Goal: Task Accomplishment & Management: Use online tool/utility

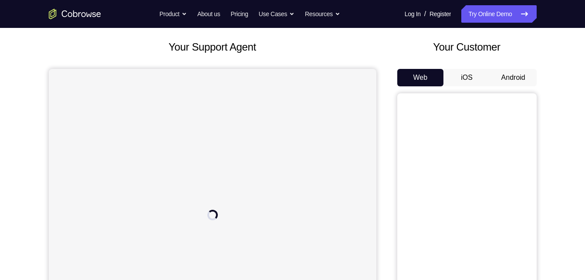
scroll to position [54, 0]
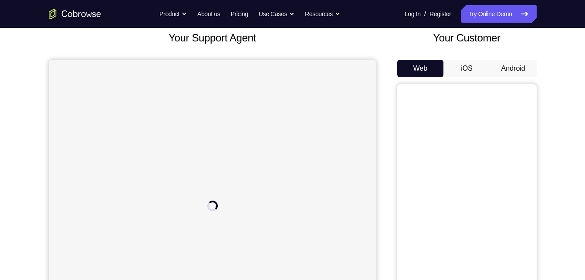
click at [510, 68] on button "Android" at bounding box center [513, 68] width 47 height 17
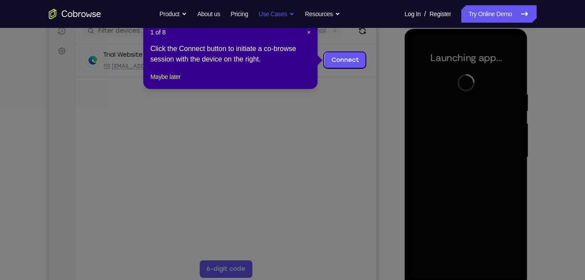
scroll to position [116, 0]
click at [307, 32] on span "×" at bounding box center [308, 31] width 3 height 7
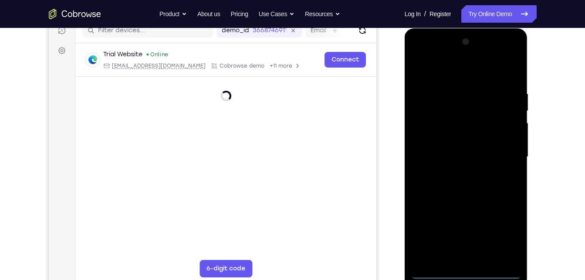
click at [465, 270] on div at bounding box center [466, 157] width 110 height 244
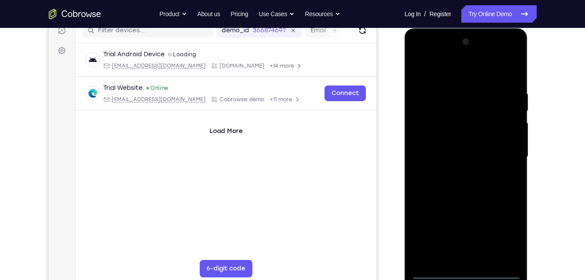
click at [503, 237] on div at bounding box center [466, 157] width 110 height 244
click at [445, 72] on div at bounding box center [466, 157] width 110 height 244
click at [428, 126] on div at bounding box center [466, 157] width 110 height 244
click at [441, 159] on div at bounding box center [466, 157] width 110 height 244
click at [451, 147] on div at bounding box center [466, 157] width 110 height 244
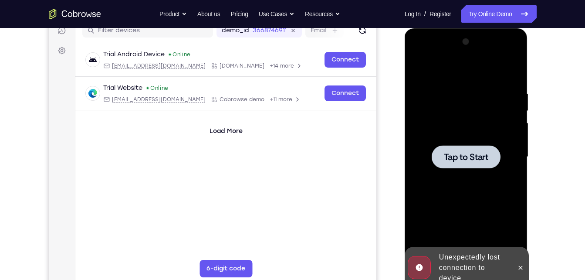
click at [459, 154] on span "Tap to Start" at bounding box center [466, 157] width 44 height 9
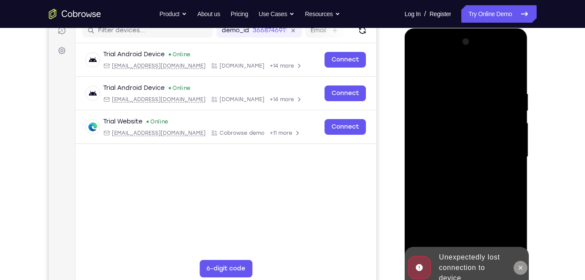
click at [522, 264] on icon at bounding box center [520, 267] width 7 height 7
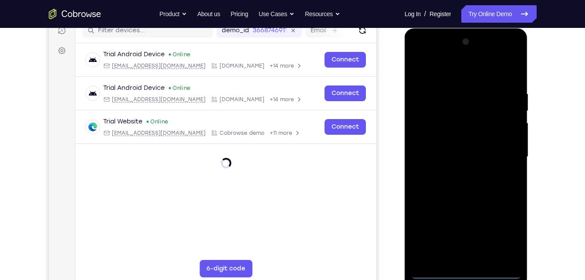
click at [464, 269] on div at bounding box center [466, 157] width 110 height 244
click at [466, 271] on div at bounding box center [466, 157] width 110 height 244
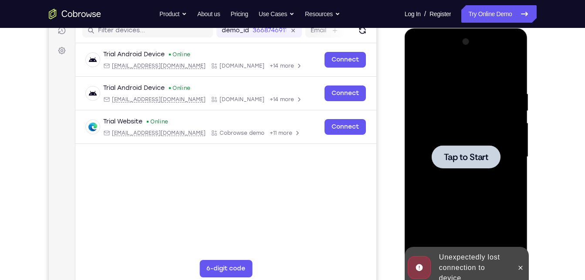
click at [462, 157] on span "Tap to Start" at bounding box center [466, 157] width 44 height 9
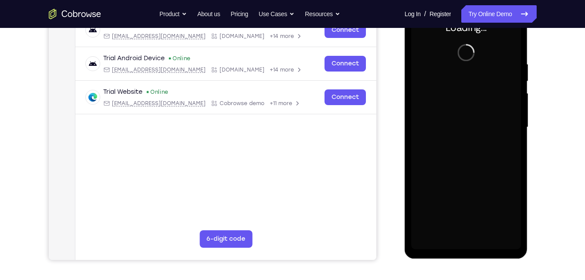
scroll to position [147, 0]
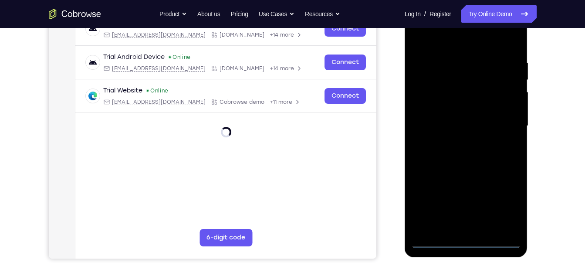
click at [466, 243] on div at bounding box center [466, 126] width 110 height 244
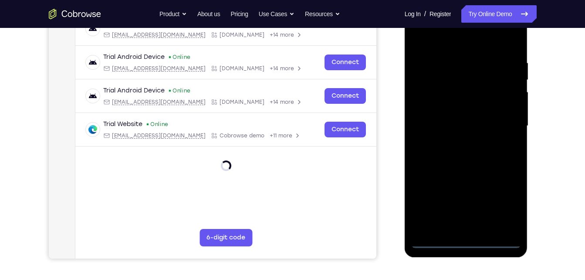
click at [466, 243] on div at bounding box center [466, 126] width 110 height 244
click at [504, 208] on div at bounding box center [466, 126] width 110 height 244
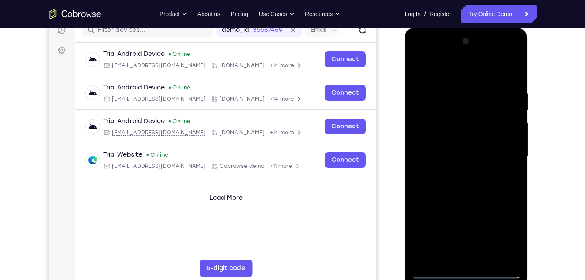
scroll to position [116, 0]
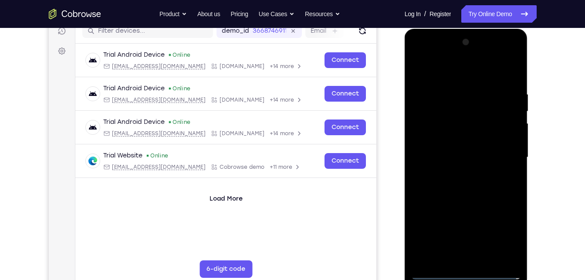
click at [432, 71] on div at bounding box center [466, 157] width 110 height 244
click at [424, 131] on div at bounding box center [466, 157] width 110 height 244
click at [456, 156] on div at bounding box center [466, 157] width 110 height 244
click at [462, 149] on div at bounding box center [466, 157] width 110 height 244
click at [449, 167] on div at bounding box center [466, 157] width 110 height 244
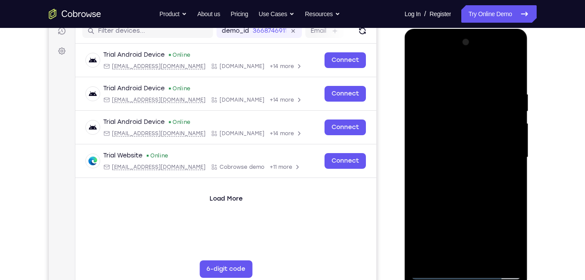
click at [462, 259] on div at bounding box center [466, 157] width 110 height 244
click at [496, 80] on div at bounding box center [466, 157] width 110 height 244
click at [478, 100] on div at bounding box center [466, 157] width 110 height 244
click at [419, 71] on div at bounding box center [466, 157] width 110 height 244
drag, startPoint x: 454, startPoint y: 198, endPoint x: 449, endPoint y: 86, distance: 112.6
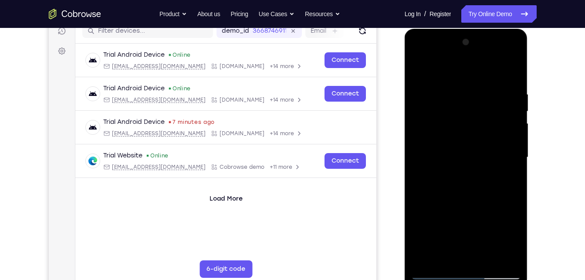
click at [449, 86] on div at bounding box center [466, 157] width 110 height 244
drag, startPoint x: 450, startPoint y: 218, endPoint x: 457, endPoint y: 99, distance: 119.2
click at [457, 99] on div at bounding box center [466, 157] width 110 height 244
click at [434, 270] on div at bounding box center [466, 157] width 110 height 244
click at [432, 270] on div at bounding box center [466, 157] width 110 height 244
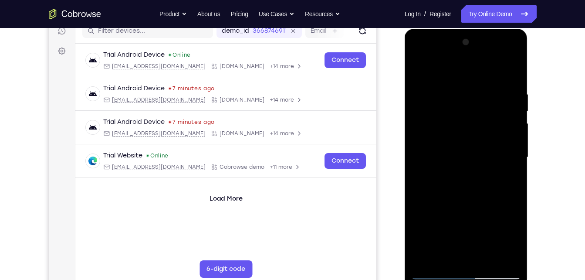
click at [501, 71] on div at bounding box center [466, 157] width 110 height 244
click at [448, 110] on div at bounding box center [466, 157] width 110 height 244
drag, startPoint x: 477, startPoint y: 226, endPoint x: 488, endPoint y: 95, distance: 131.2
click at [488, 95] on div at bounding box center [466, 157] width 110 height 244
drag, startPoint x: 462, startPoint y: 211, endPoint x: 468, endPoint y: 82, distance: 129.1
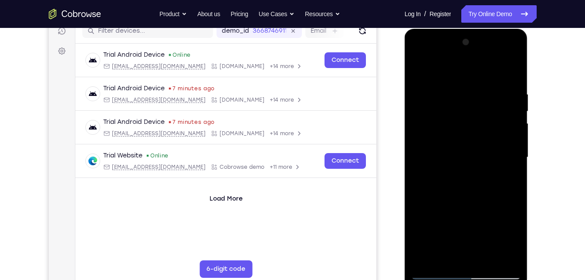
click at [468, 82] on div at bounding box center [466, 157] width 110 height 244
drag, startPoint x: 458, startPoint y: 176, endPoint x: 469, endPoint y: 68, distance: 107.8
click at [469, 68] on div at bounding box center [466, 157] width 110 height 244
click at [417, 69] on div at bounding box center [466, 157] width 110 height 244
click at [459, 184] on div at bounding box center [466, 157] width 110 height 244
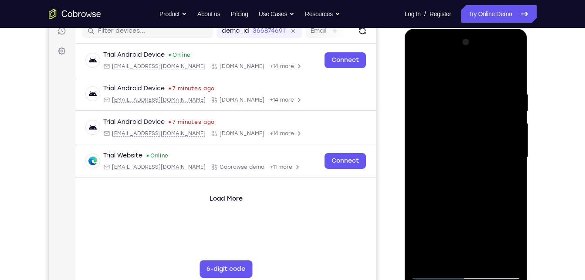
drag, startPoint x: 476, startPoint y: 222, endPoint x: 480, endPoint y: 85, distance: 137.8
click at [480, 85] on div at bounding box center [466, 157] width 110 height 244
drag, startPoint x: 478, startPoint y: 234, endPoint x: 486, endPoint y: 72, distance: 162.3
click at [486, 72] on div at bounding box center [466, 157] width 110 height 244
drag, startPoint x: 463, startPoint y: 175, endPoint x: 479, endPoint y: 71, distance: 105.5
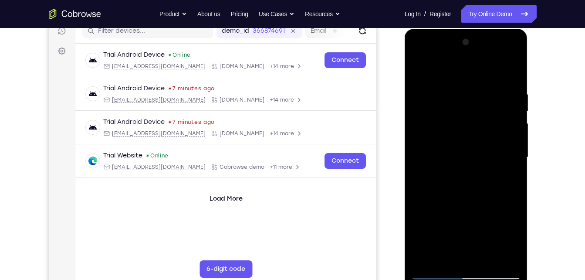
click at [479, 71] on div at bounding box center [466, 157] width 110 height 244
click at [422, 157] on div at bounding box center [466, 157] width 110 height 244
drag, startPoint x: 466, startPoint y: 207, endPoint x: 454, endPoint y: 80, distance: 127.0
click at [454, 80] on div at bounding box center [466, 157] width 110 height 244
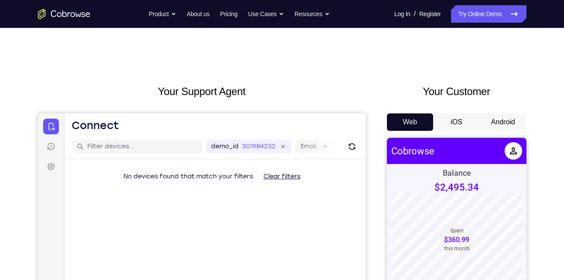
click at [502, 124] on button "Android" at bounding box center [502, 121] width 47 height 17
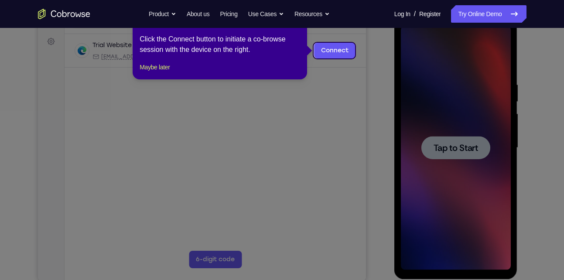
click at [448, 145] on icon at bounding box center [285, 140] width 570 height 280
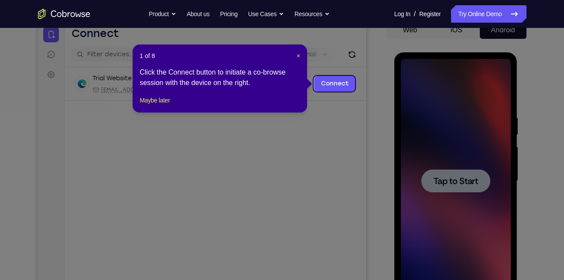
scroll to position [92, 0]
click at [300, 55] on span "×" at bounding box center [297, 56] width 3 height 7
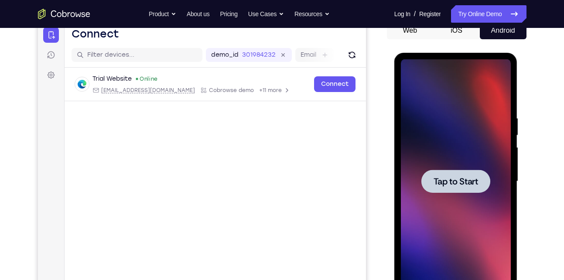
click at [440, 187] on div at bounding box center [455, 181] width 69 height 23
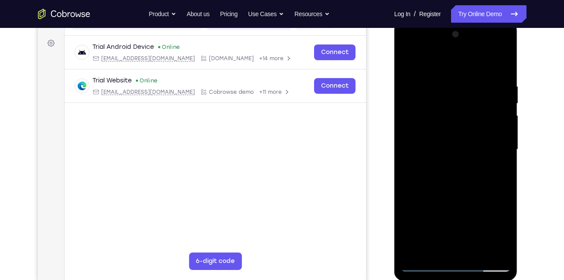
scroll to position [124, 0]
click at [456, 265] on div at bounding box center [456, 149] width 110 height 244
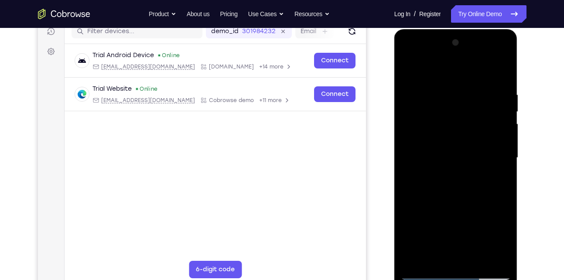
click at [494, 236] on div at bounding box center [456, 158] width 110 height 244
click at [435, 75] on div at bounding box center [456, 158] width 110 height 244
click at [415, 133] on div at bounding box center [456, 158] width 110 height 244
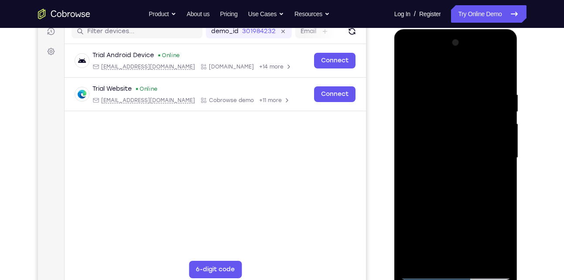
click at [443, 159] on div at bounding box center [456, 158] width 110 height 244
click at [435, 149] on div at bounding box center [456, 158] width 110 height 244
click at [429, 166] on div at bounding box center [456, 158] width 110 height 244
click at [455, 257] on div at bounding box center [456, 158] width 110 height 244
drag, startPoint x: 448, startPoint y: 153, endPoint x: 456, endPoint y: 85, distance: 68.5
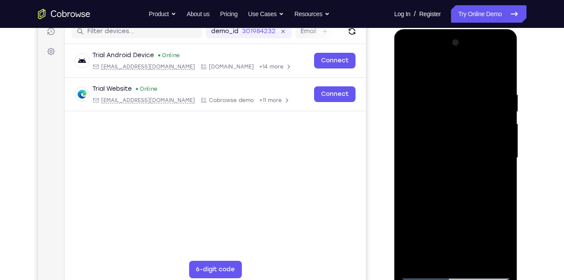
click at [456, 85] on div at bounding box center [456, 158] width 110 height 244
click at [427, 91] on div at bounding box center [456, 158] width 110 height 244
drag, startPoint x: 444, startPoint y: 221, endPoint x: 445, endPoint y: 75, distance: 146.0
click at [445, 75] on div at bounding box center [456, 158] width 110 height 244
drag, startPoint x: 452, startPoint y: 211, endPoint x: 436, endPoint y: 67, distance: 145.6
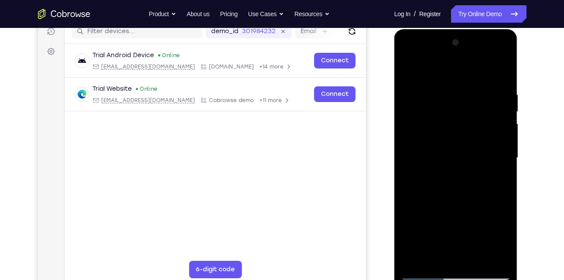
click at [436, 67] on div at bounding box center [456, 158] width 110 height 244
drag, startPoint x: 450, startPoint y: 158, endPoint x: 441, endPoint y: 68, distance: 90.7
click at [441, 68] on div at bounding box center [456, 158] width 110 height 244
drag, startPoint x: 453, startPoint y: 204, endPoint x: 440, endPoint y: 83, distance: 121.4
click at [440, 83] on div at bounding box center [456, 158] width 110 height 244
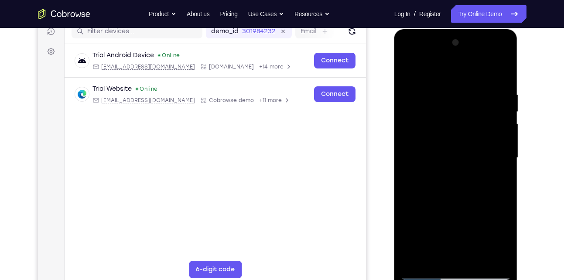
click at [456, 180] on div at bounding box center [456, 158] width 110 height 244
click at [408, 66] on div at bounding box center [456, 158] width 110 height 244
click at [408, 68] on div at bounding box center [456, 158] width 110 height 244
